Goal: Find specific page/section: Find specific page/section

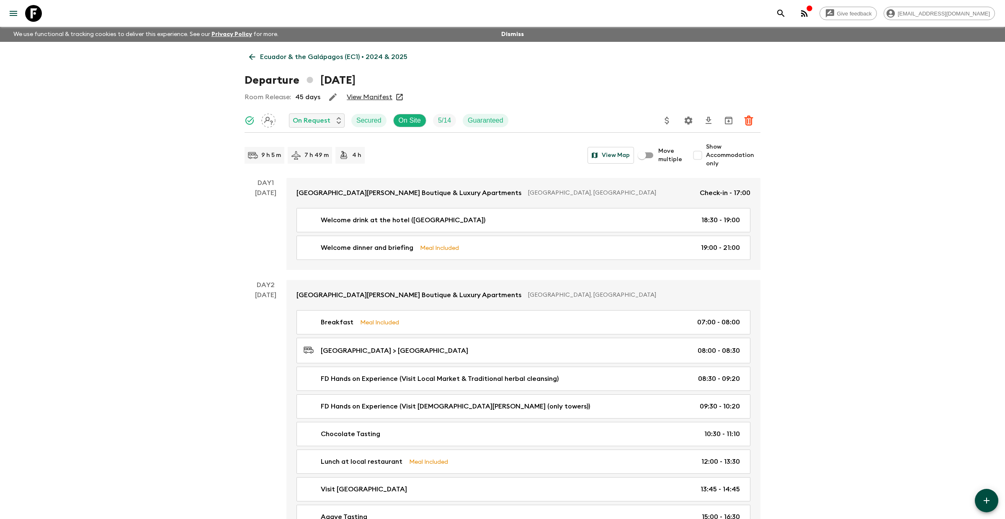
scroll to position [252, 0]
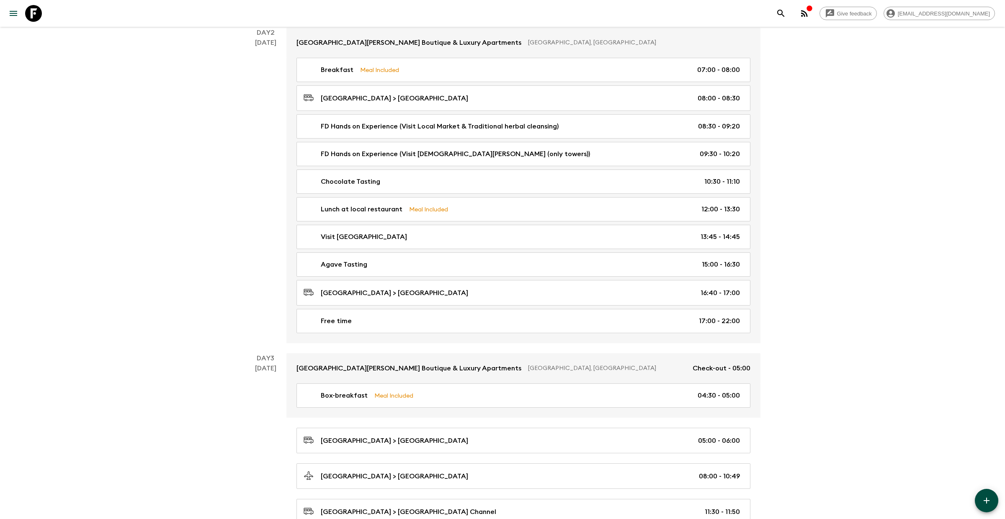
click at [28, 13] on icon at bounding box center [33, 13] width 17 height 17
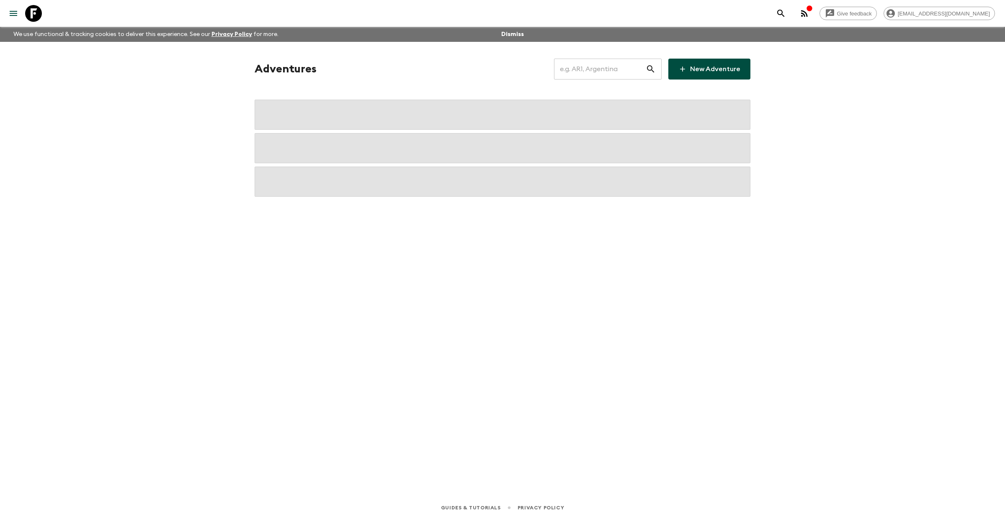
click at [630, 69] on input "text" at bounding box center [600, 68] width 92 height 23
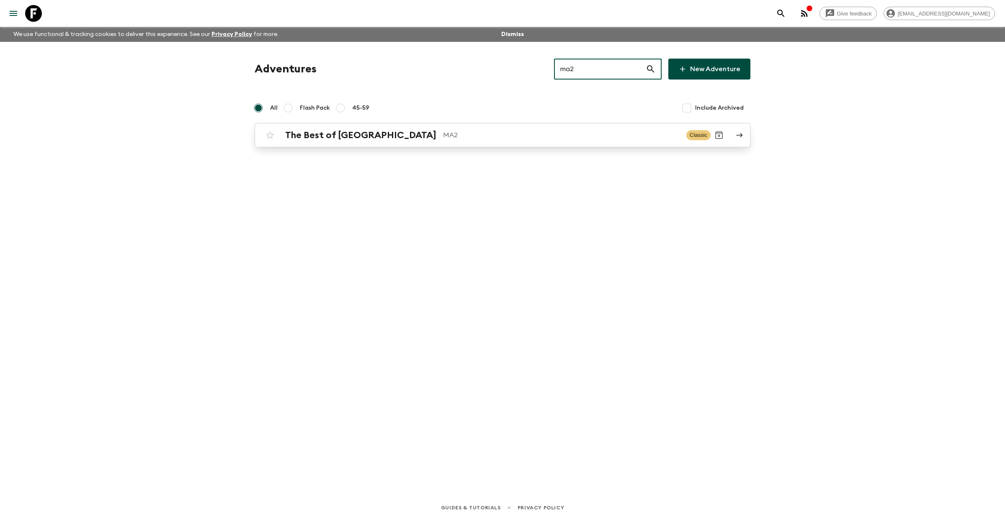
type input "ma2"
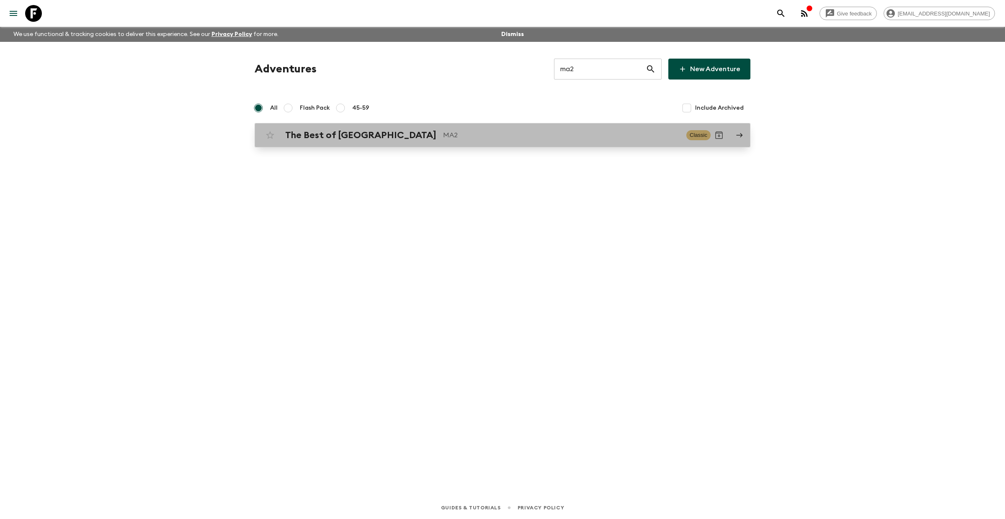
click at [450, 132] on p "MA2" at bounding box center [561, 135] width 237 height 10
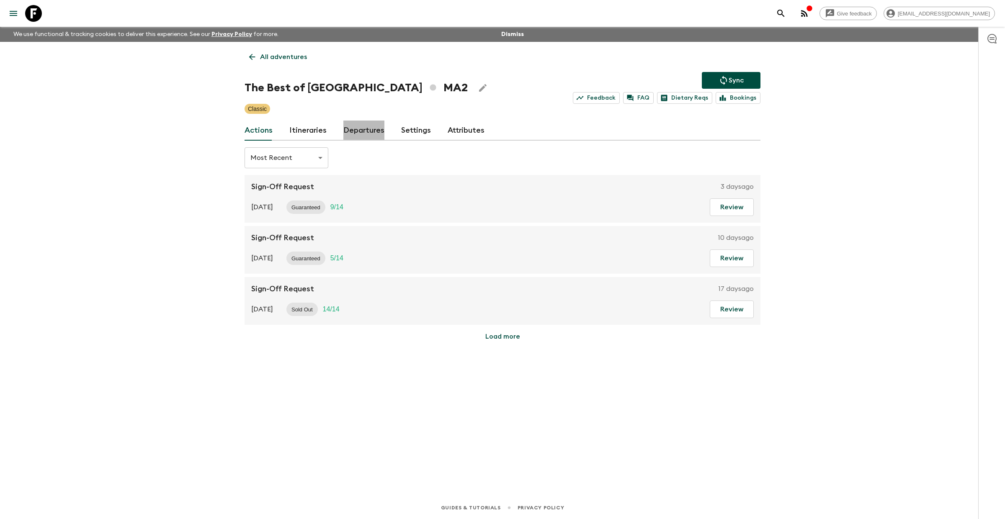
click at [360, 129] on link "Departures" at bounding box center [363, 131] width 41 height 20
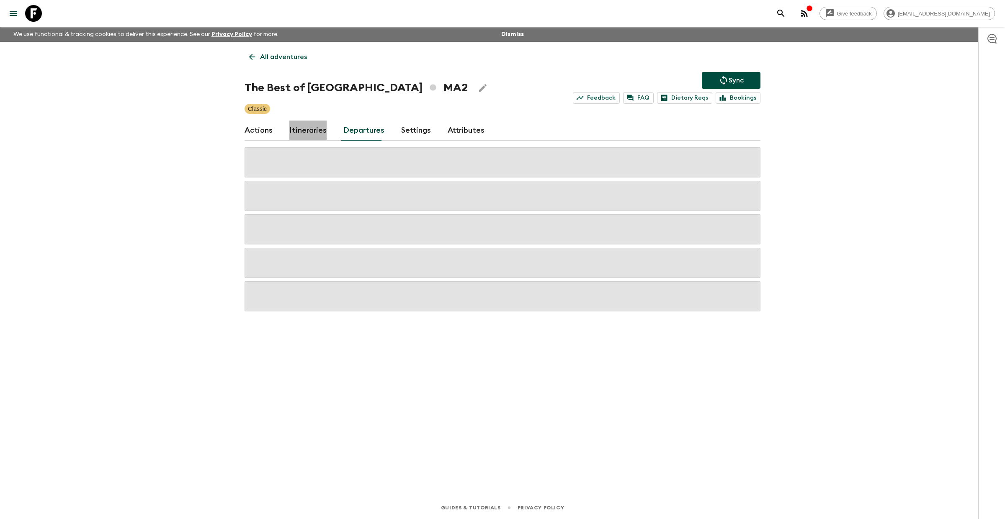
click at [310, 129] on link "Itineraries" at bounding box center [307, 131] width 37 height 20
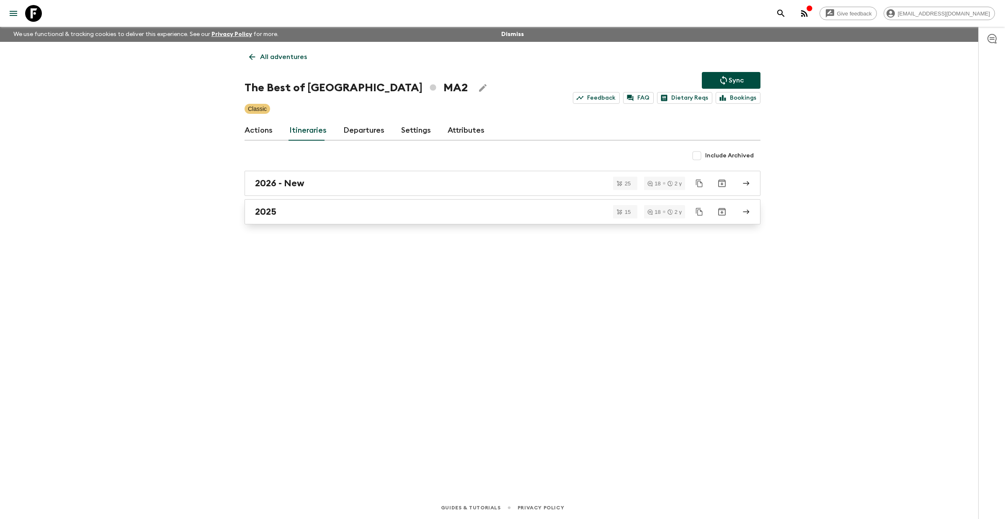
click at [296, 208] on div "2025" at bounding box center [494, 211] width 479 height 11
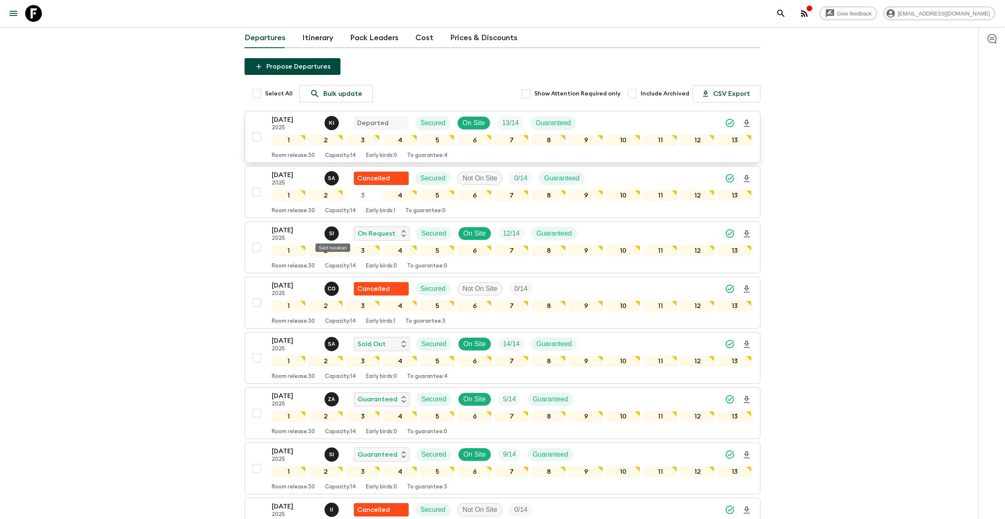
scroll to position [84, 0]
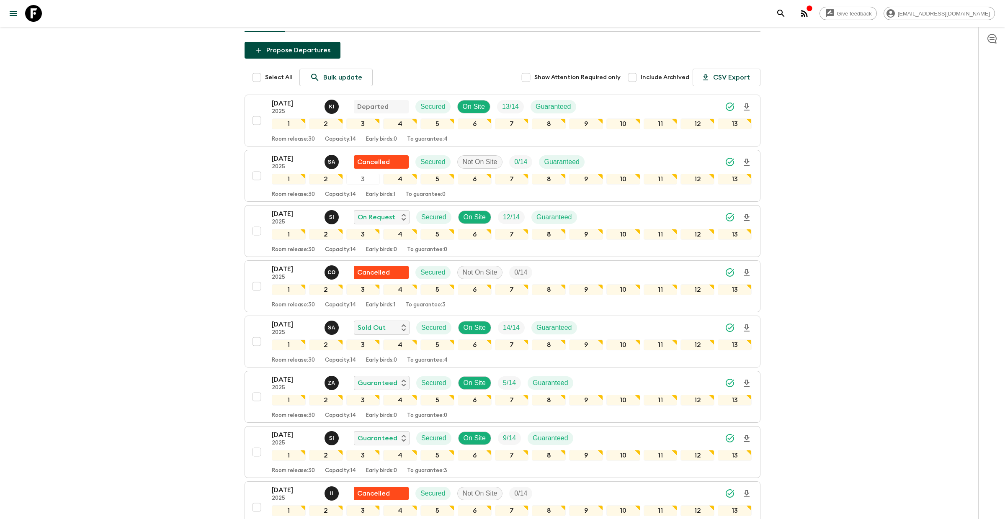
click at [638, 78] on input "Include Archived" at bounding box center [632, 77] width 17 height 17
checkbox input "true"
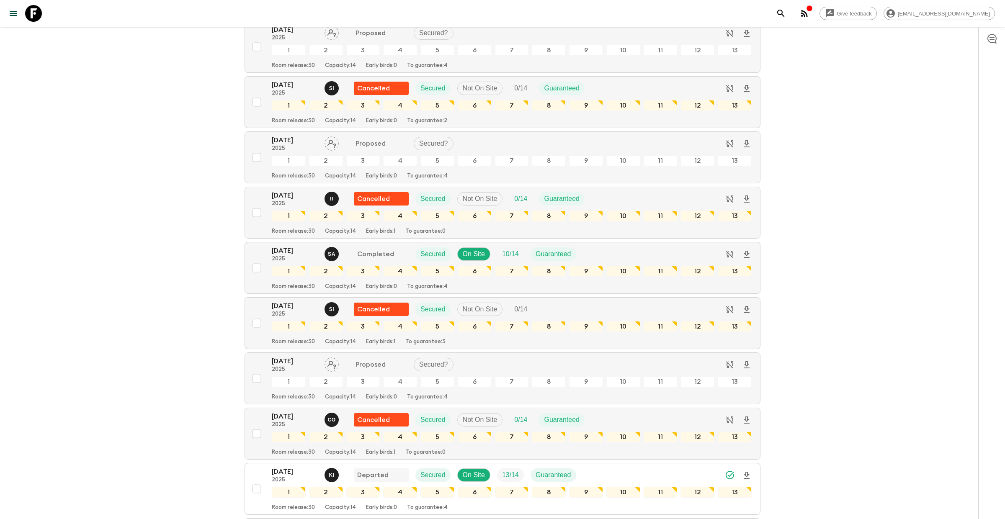
scroll to position [1105, 0]
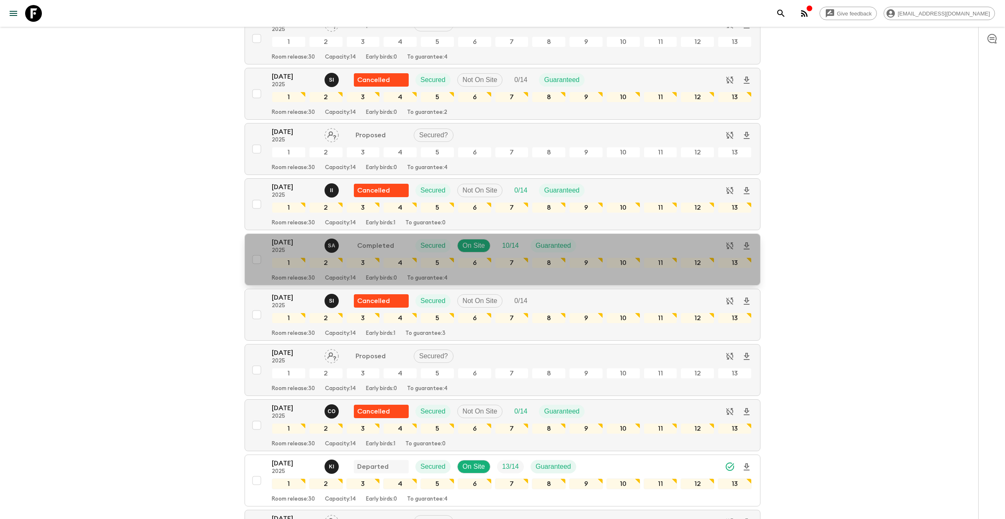
click at [298, 247] on p "[DATE]" at bounding box center [295, 242] width 46 height 10
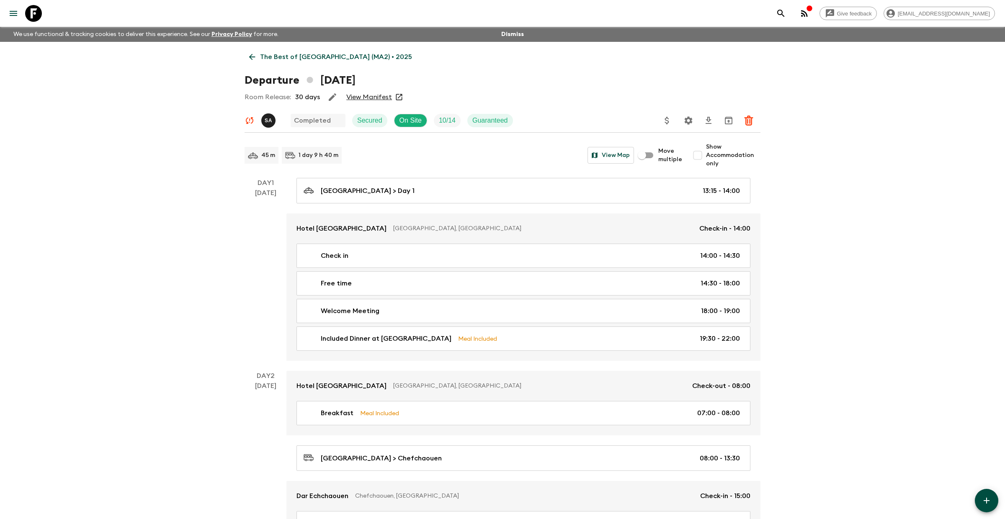
click at [367, 95] on link "View Manifest" at bounding box center [369, 97] width 46 height 8
